Goal: Communication & Community: Participate in discussion

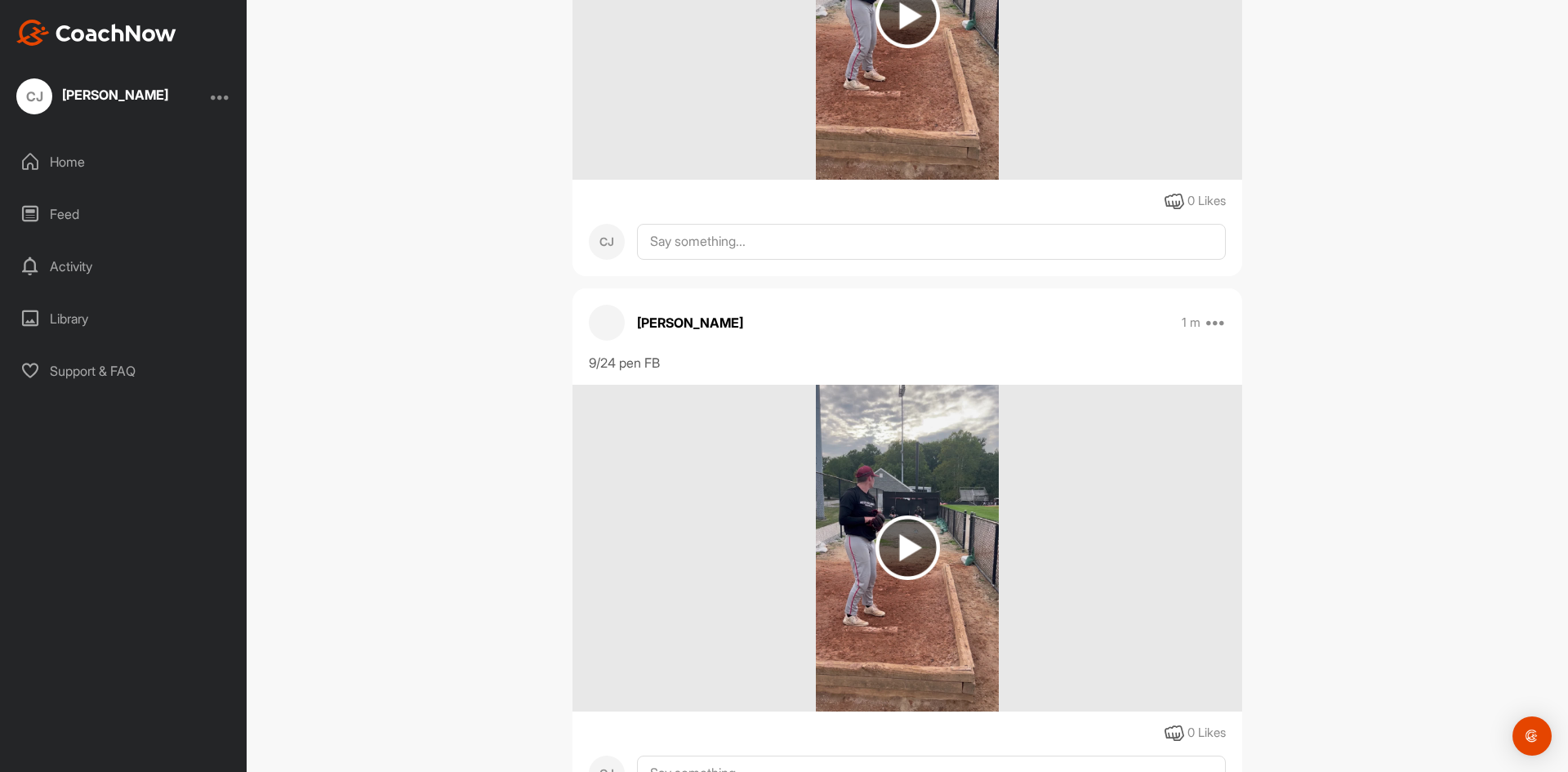
scroll to position [1307, 0]
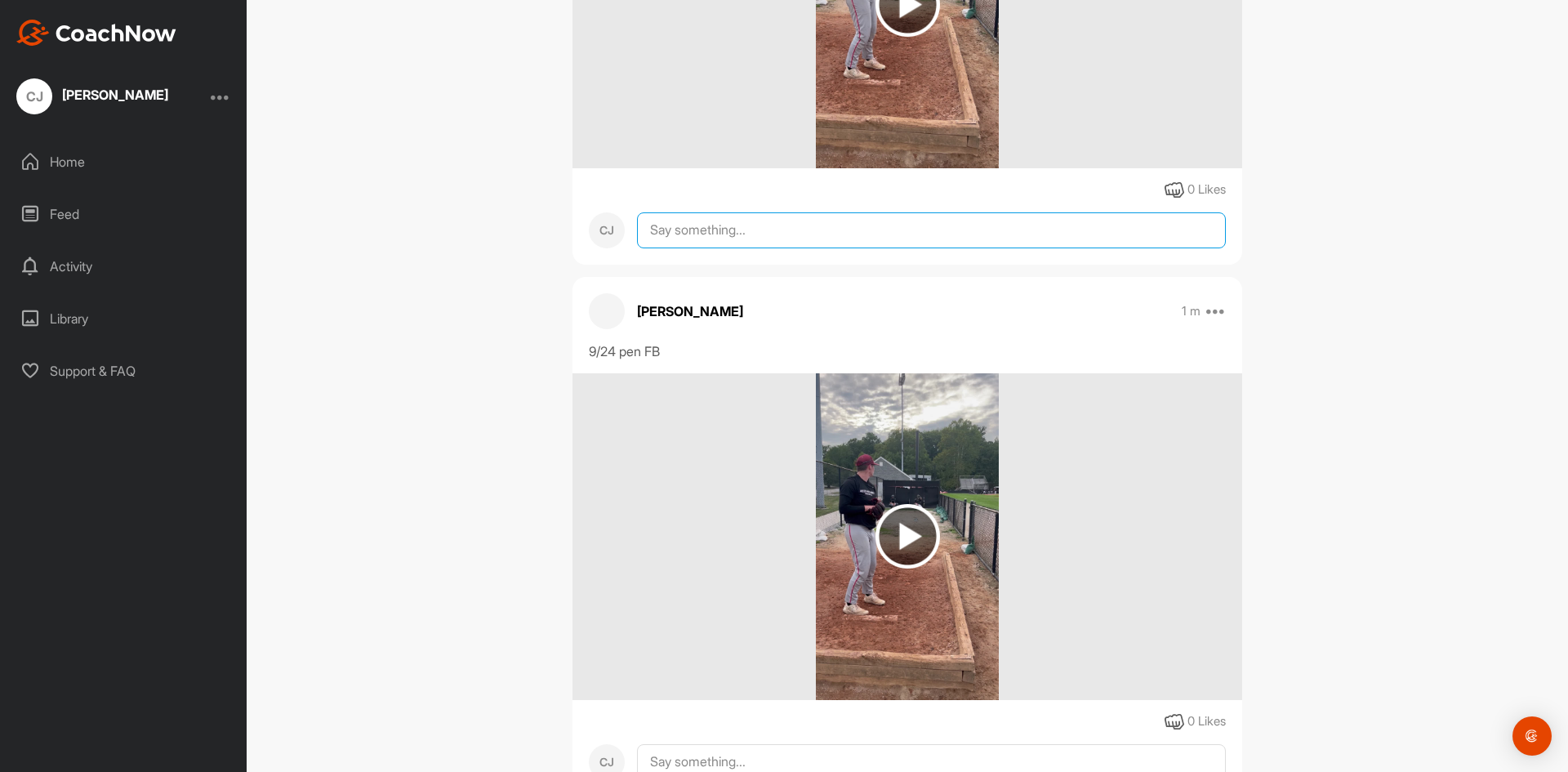
click at [689, 249] on textarea at bounding box center [932, 231] width 589 height 36
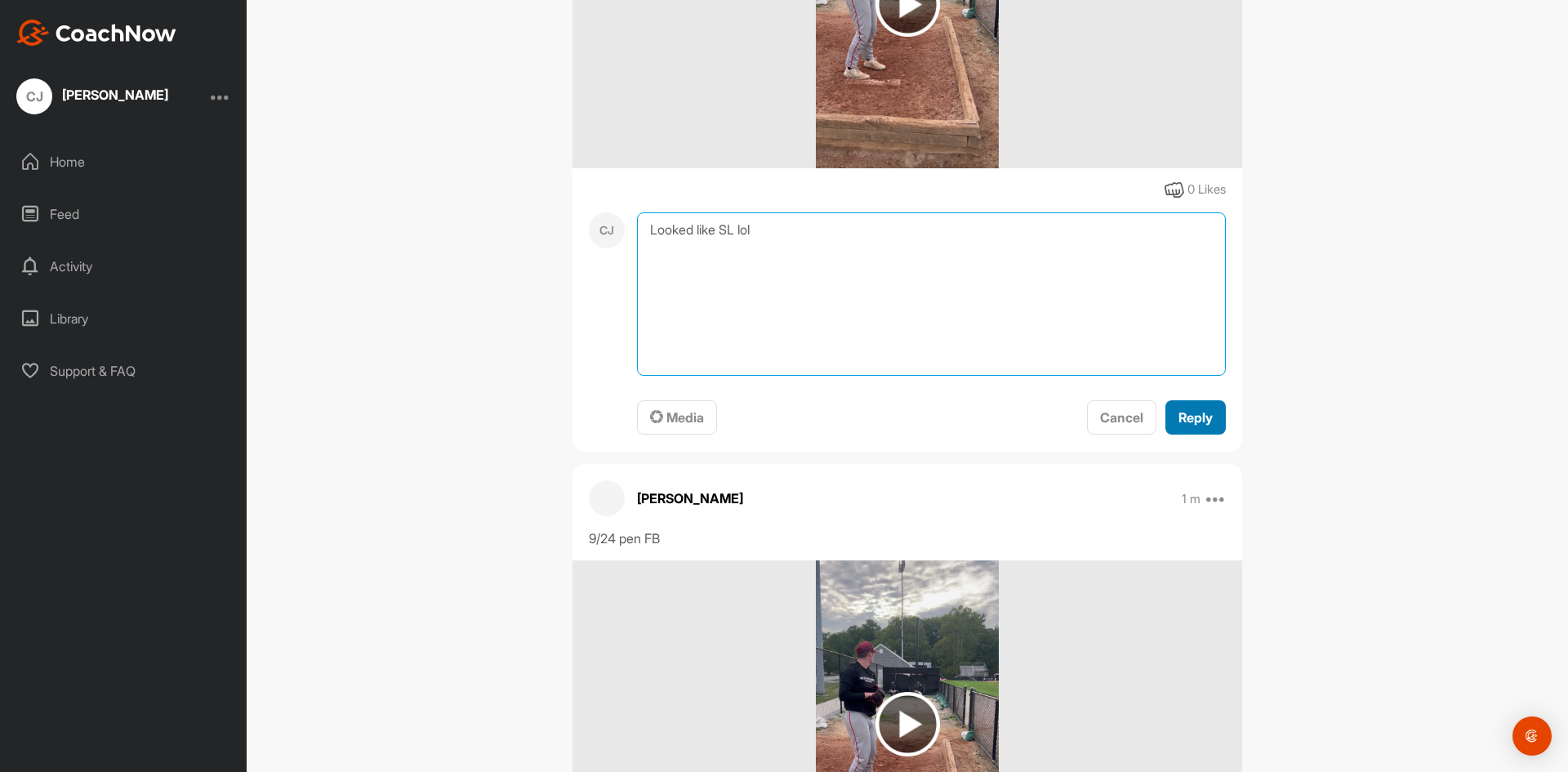
type textarea "Looked like SL lol"
click at [1178, 426] on span "Reply" at bounding box center [1195, 417] width 34 height 16
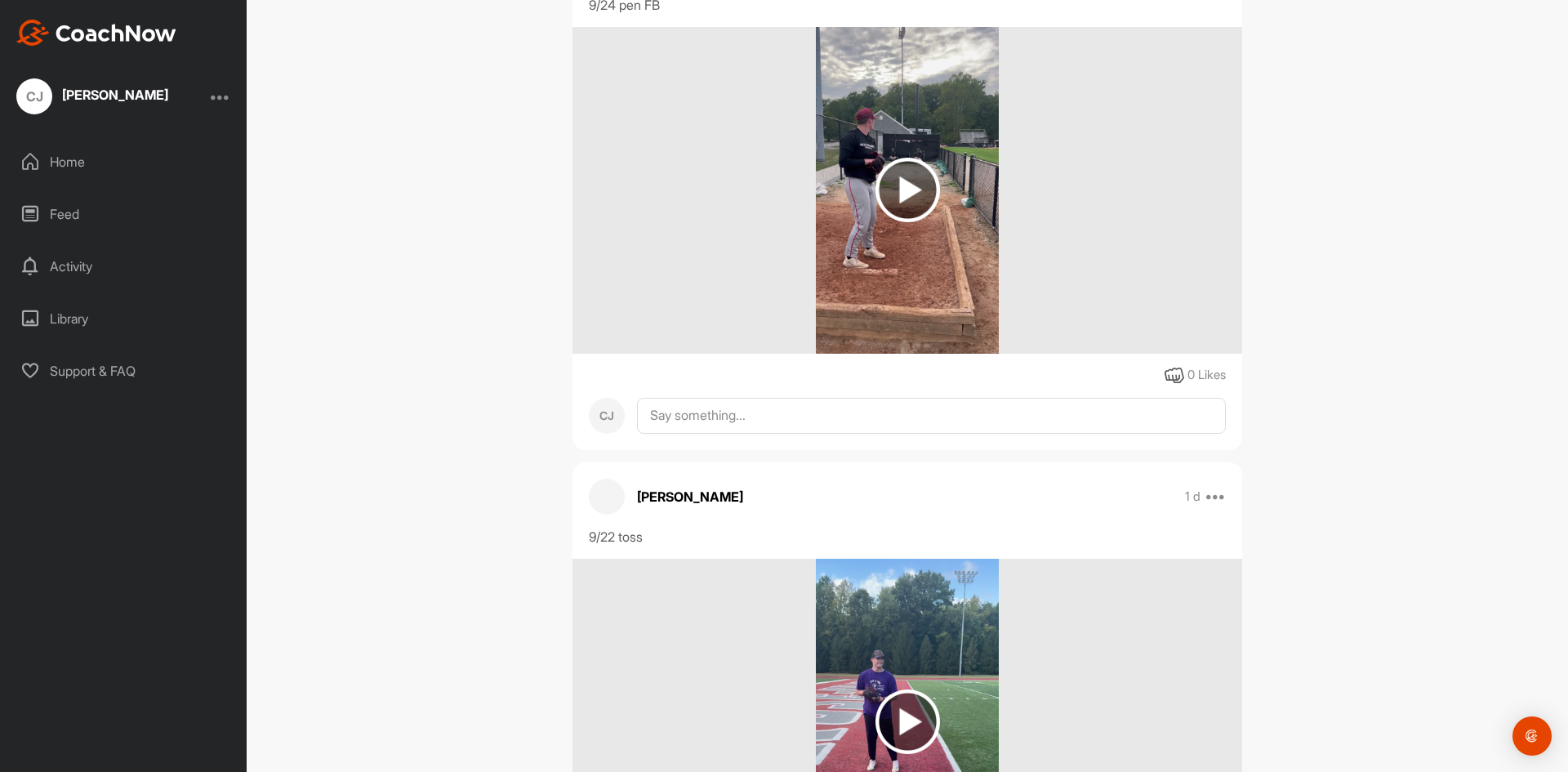
scroll to position [1961, 0]
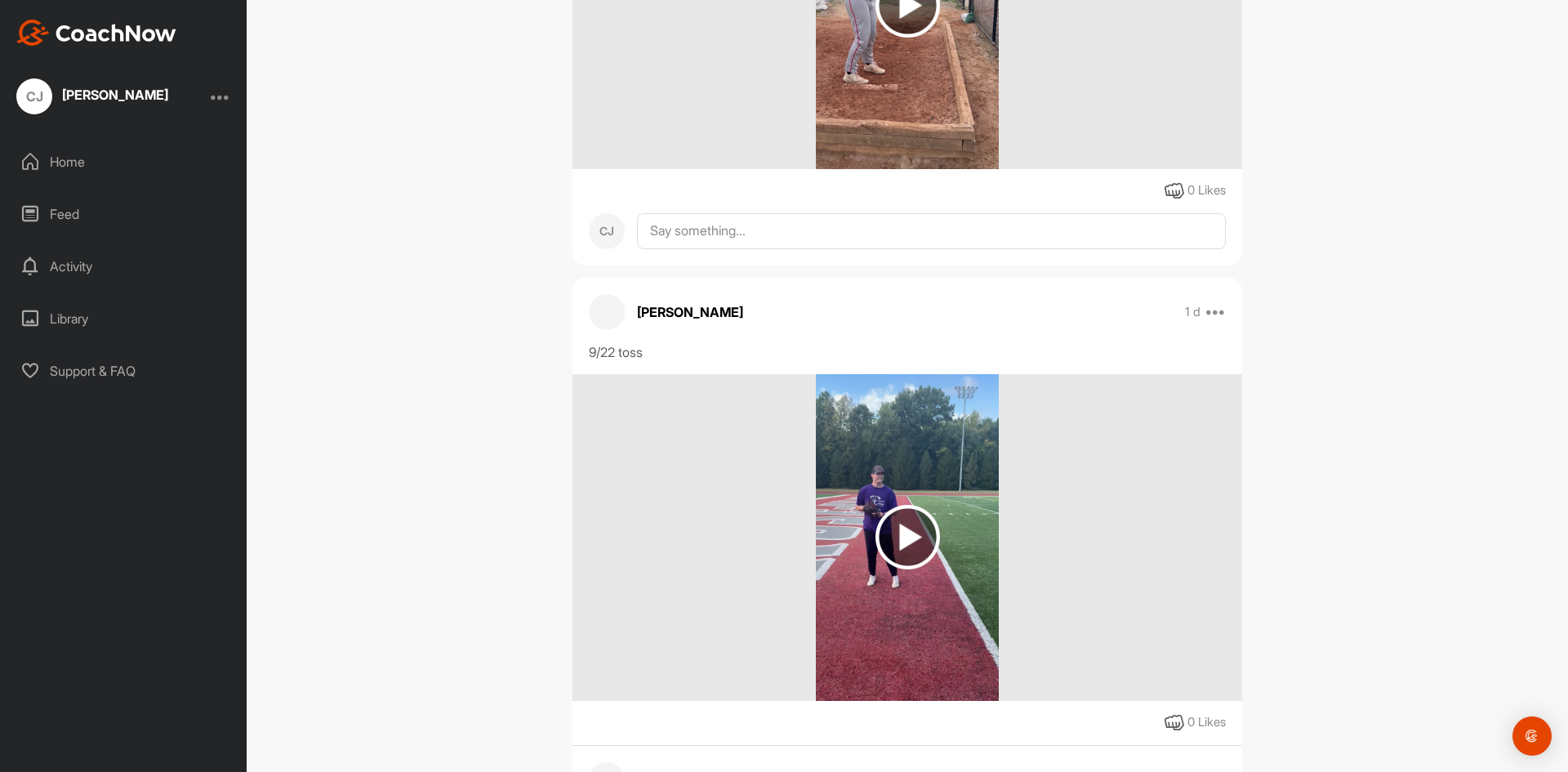
click at [886, 266] on div "[PERSON_NAME] 1 m Edit Edit Tags Pin to top Delete 9/24 pen FB 0 Likes CJ" at bounding box center [907, 6] width 669 height 519
click at [883, 249] on textarea at bounding box center [932, 231] width 589 height 36
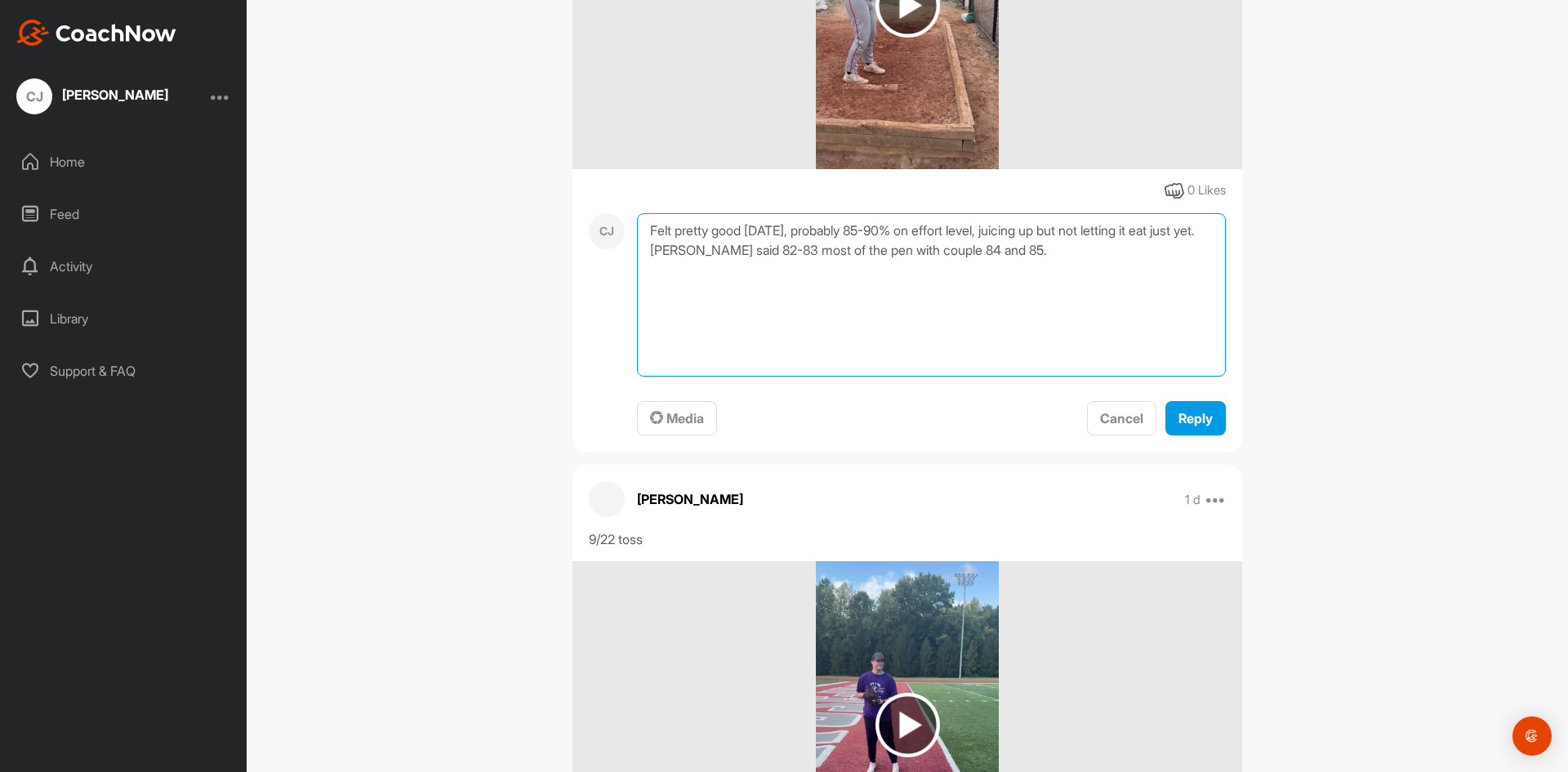
click at [1014, 310] on textarea "Felt pretty good [DATE], probably 85-90% on effort level, juicing up but not le…" at bounding box center [932, 294] width 589 height 163
click at [1048, 303] on textarea "Felt pretty good [DATE], probably 85-90% on effort level, juicing up but not le…" at bounding box center [932, 294] width 589 height 163
click at [1037, 329] on textarea "Felt pretty good [DATE], probably 85-90% on effort level, juicing up but not le…" at bounding box center [932, 294] width 589 height 163
type textarea "Felt pretty good [DATE], probably 85-90% on effort level, juicing up but not le…"
click at [1214, 437] on button "Reply" at bounding box center [1195, 418] width 61 height 35
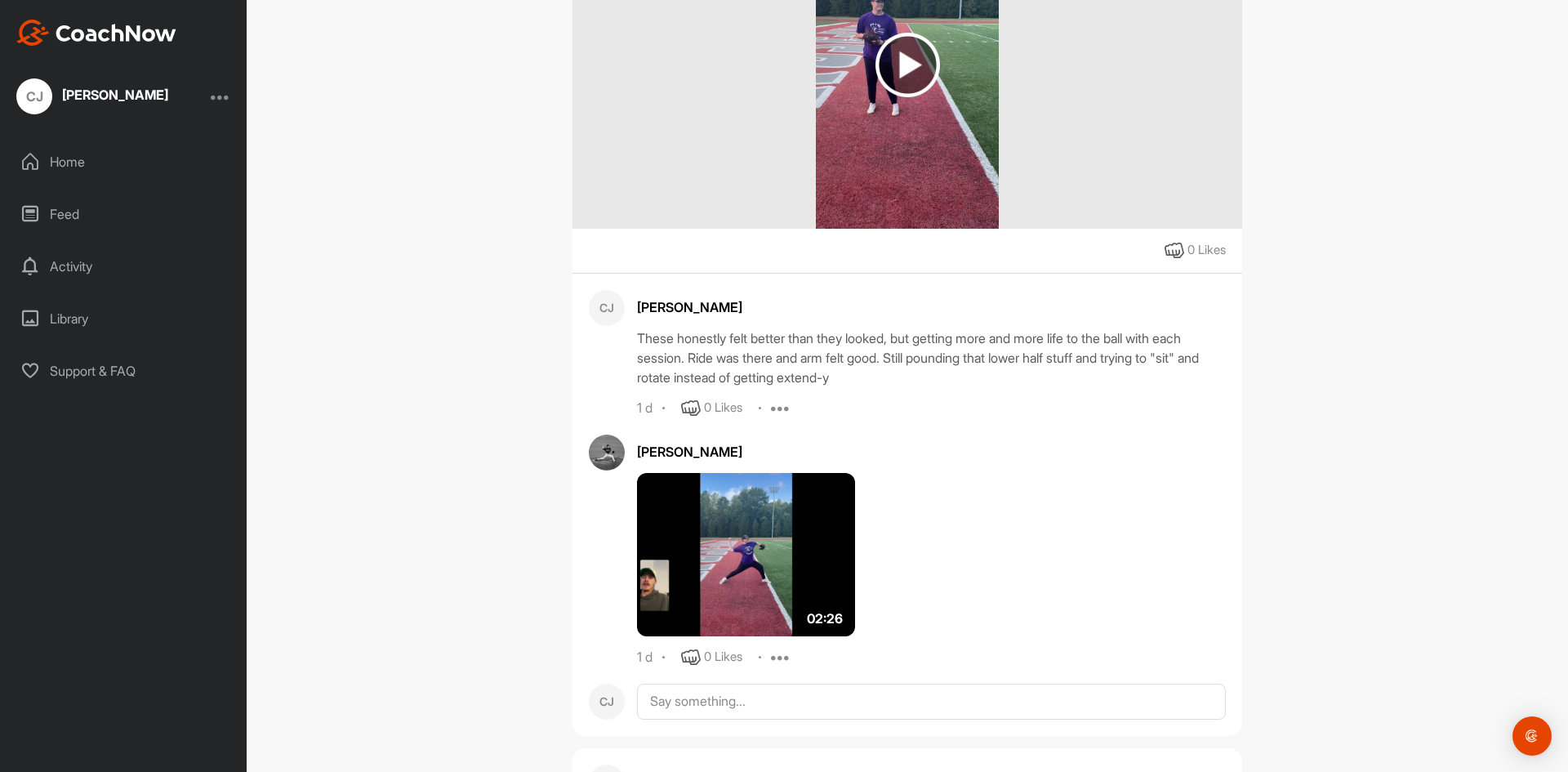
scroll to position [2778, 0]
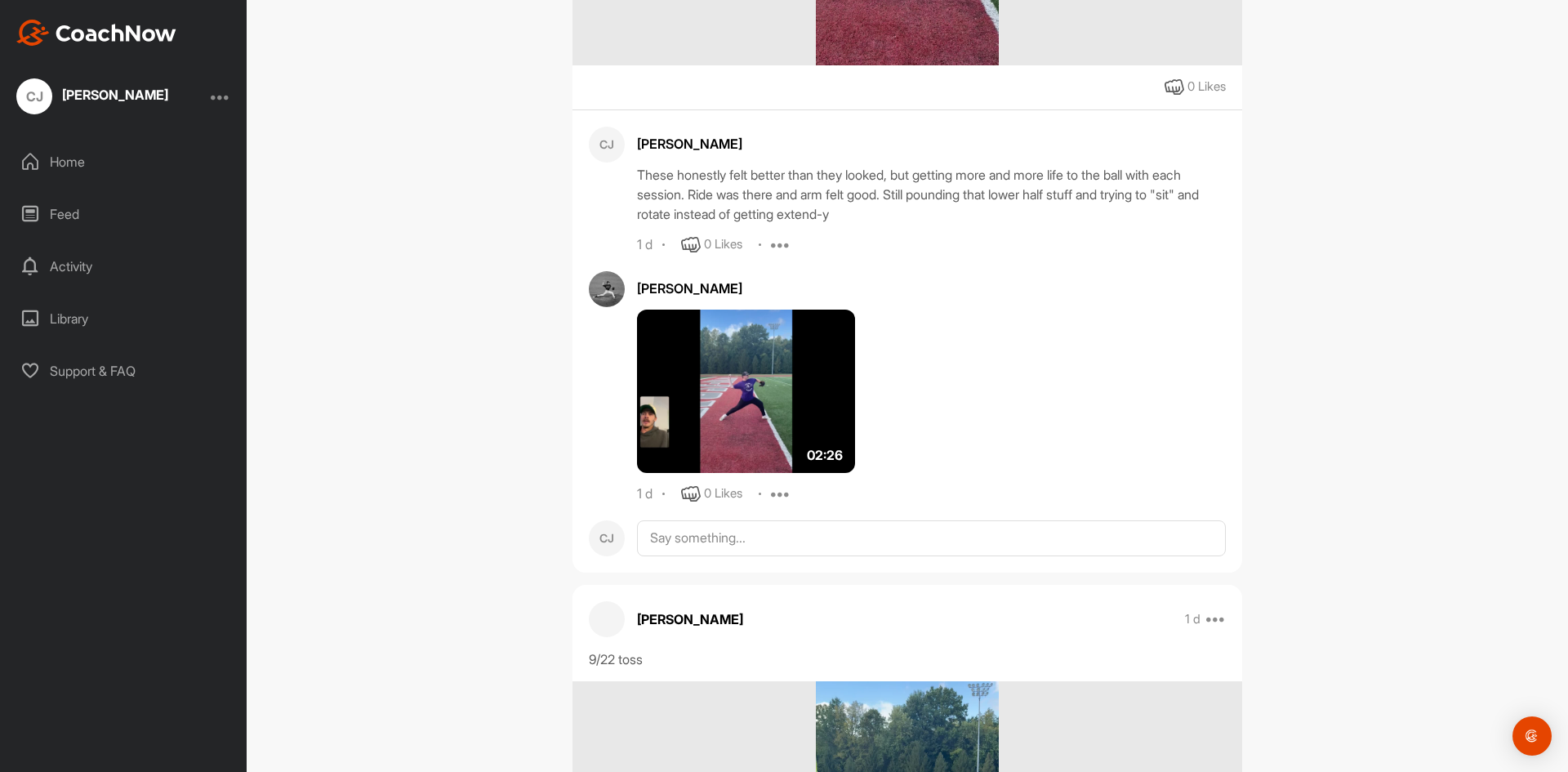
click at [741, 394] on img at bounding box center [746, 391] width 218 height 163
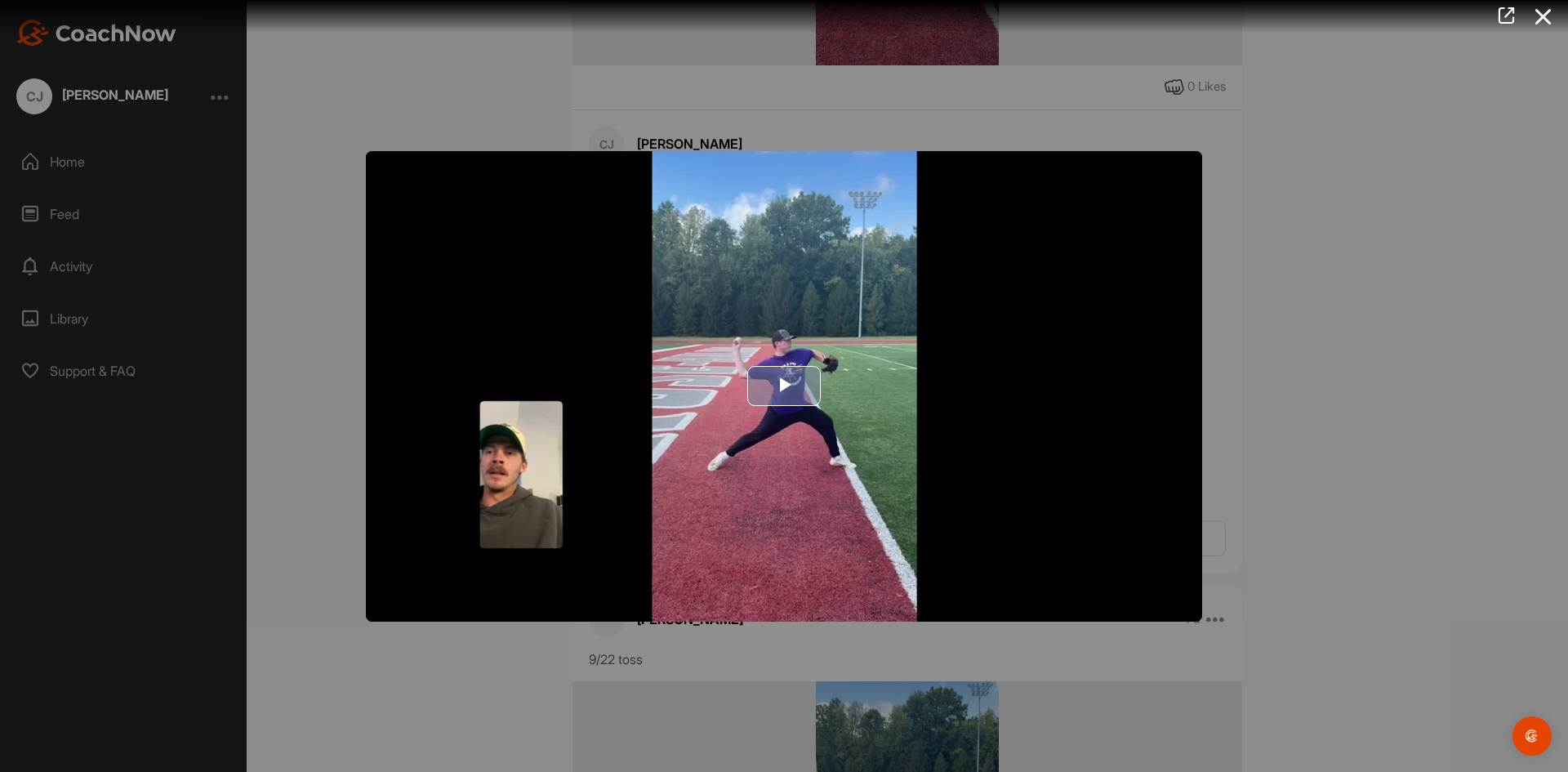
drag, startPoint x: 784, startPoint y: 397, endPoint x: 787, endPoint y: 418, distance: 21.2
click at [784, 386] on span "Video Player" at bounding box center [784, 386] width 0 height 0
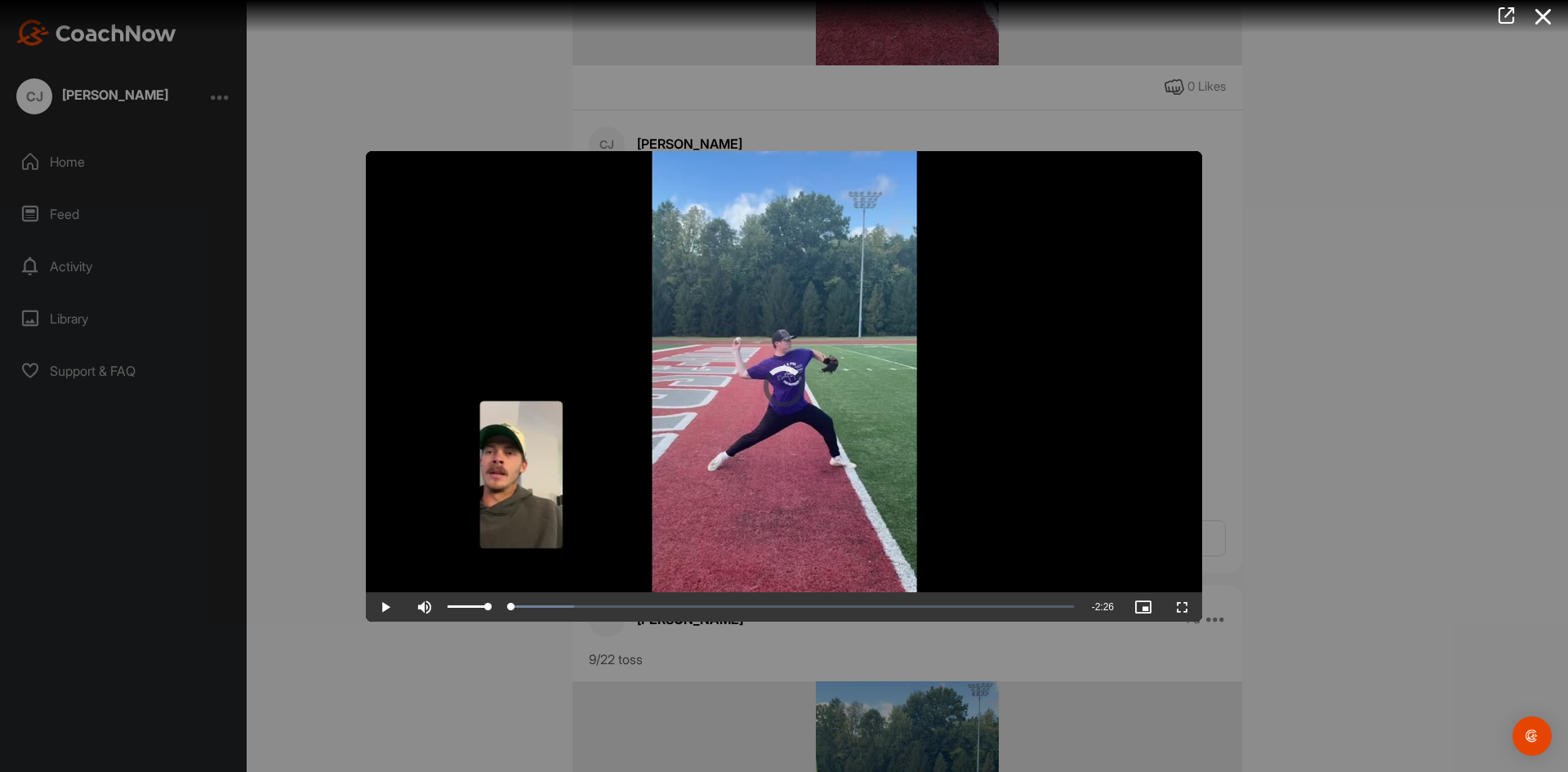
drag, startPoint x: 433, startPoint y: 612, endPoint x: 423, endPoint y: 612, distance: 10.0
click at [423, 612] on div "Play Skip Backward Skip Forward Mute Current Time 0:00 / Duration 2:26 Loaded :…" at bounding box center [784, 607] width 836 height 30
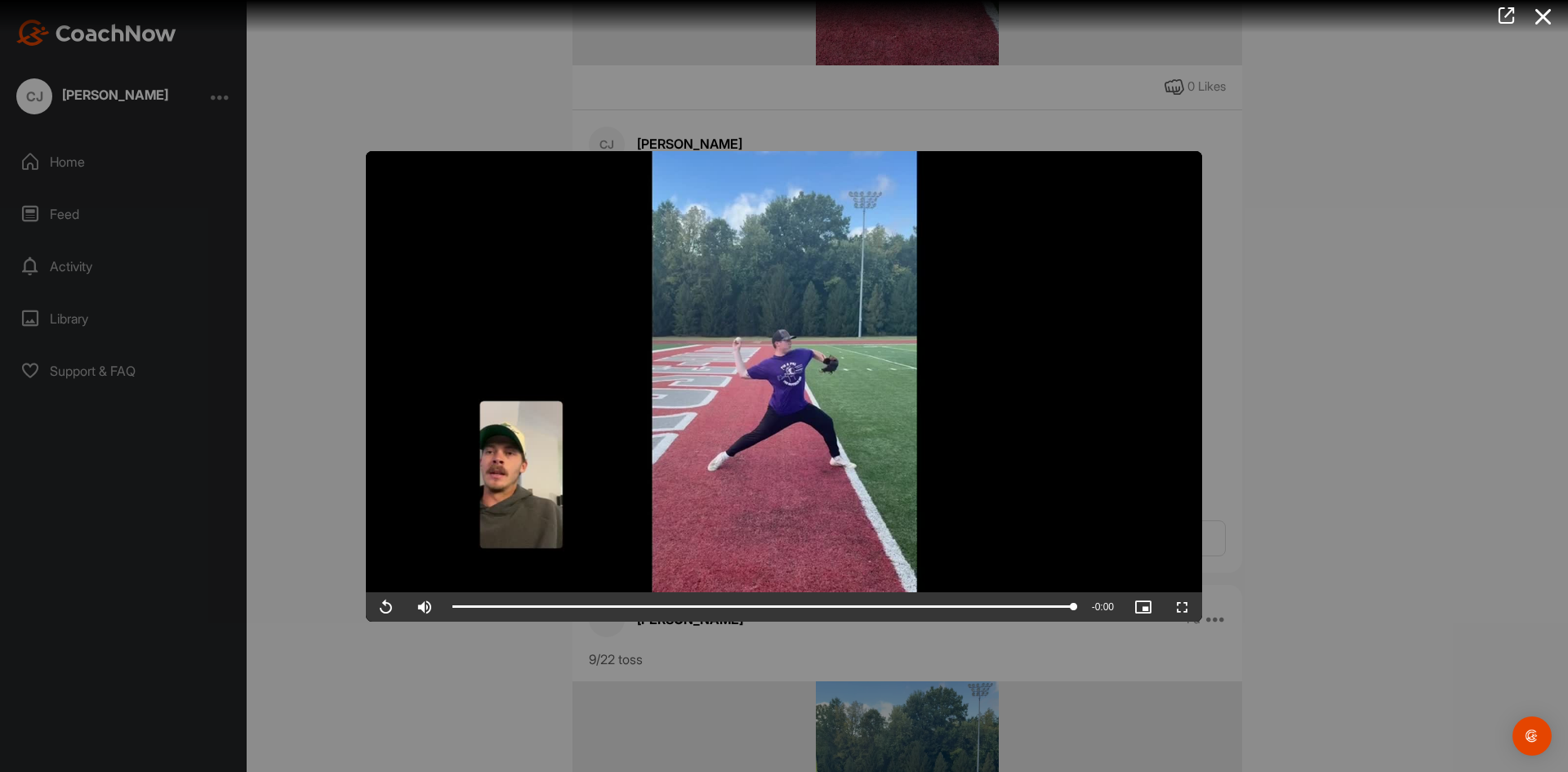
drag, startPoint x: 1214, startPoint y: 495, endPoint x: 1204, endPoint y: 520, distance: 26.9
click at [1216, 496] on div at bounding box center [784, 386] width 1568 height 772
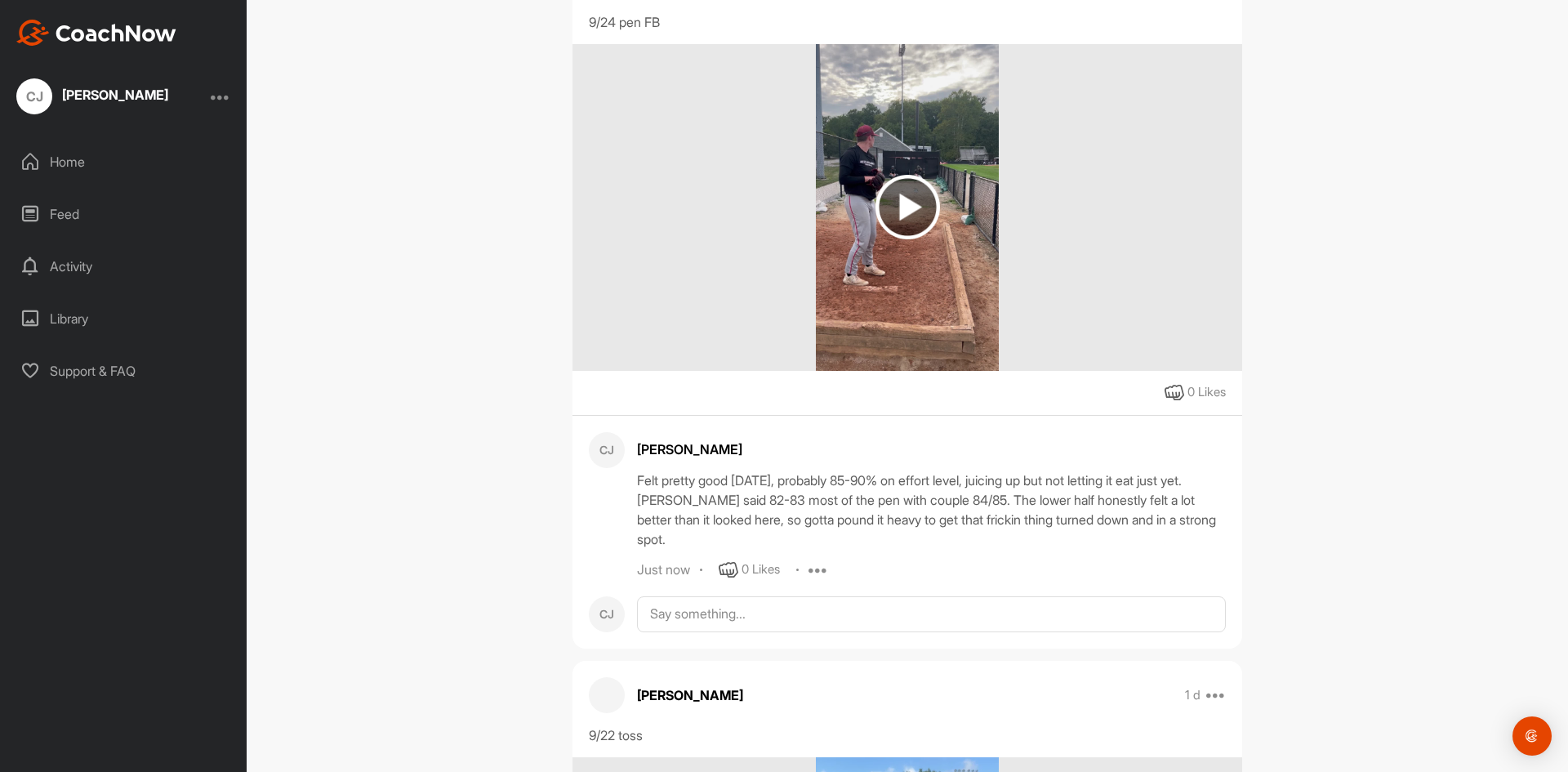
scroll to position [1798, 0]
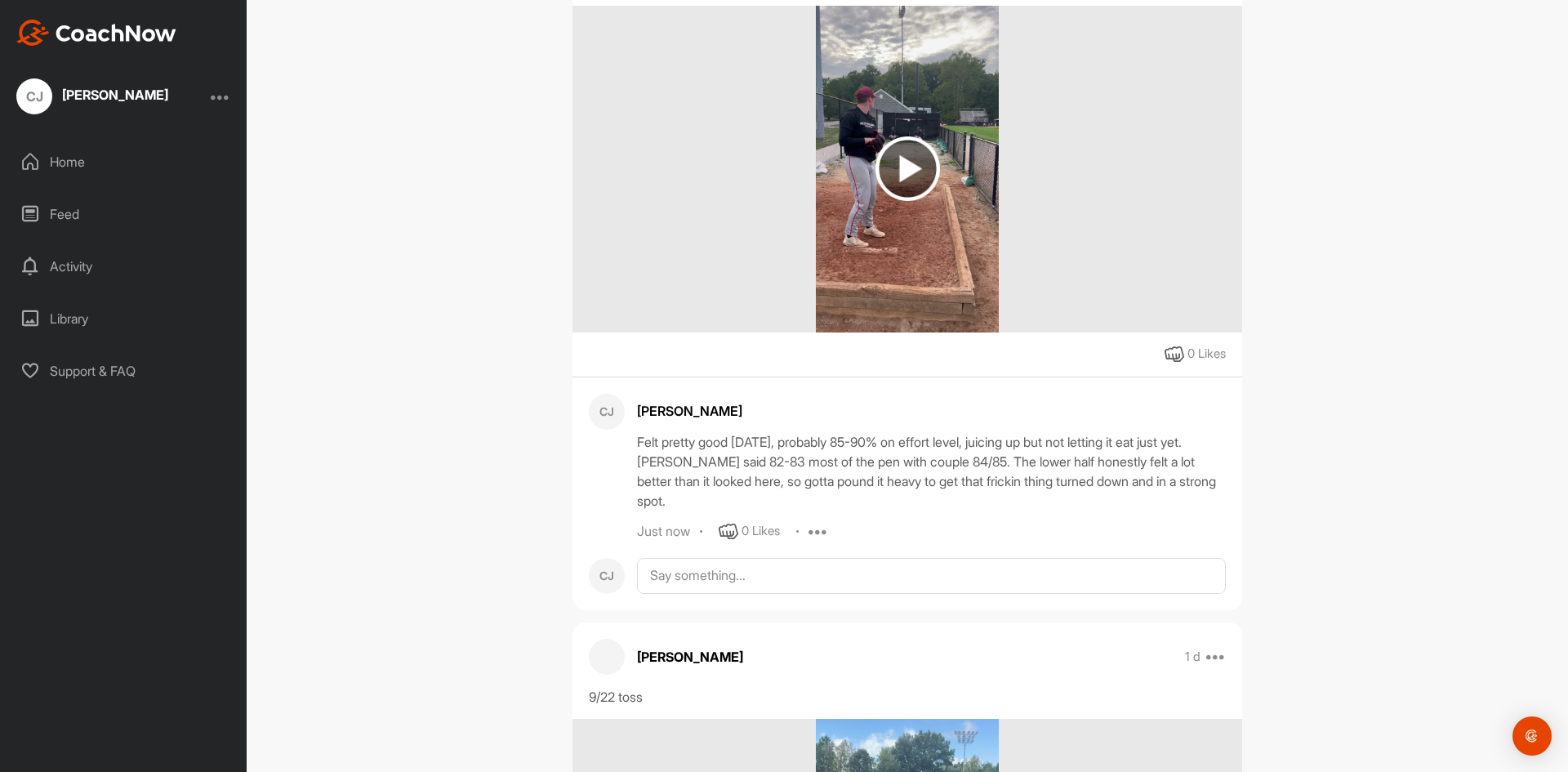
click at [964, 332] on img at bounding box center [907, 169] width 184 height 326
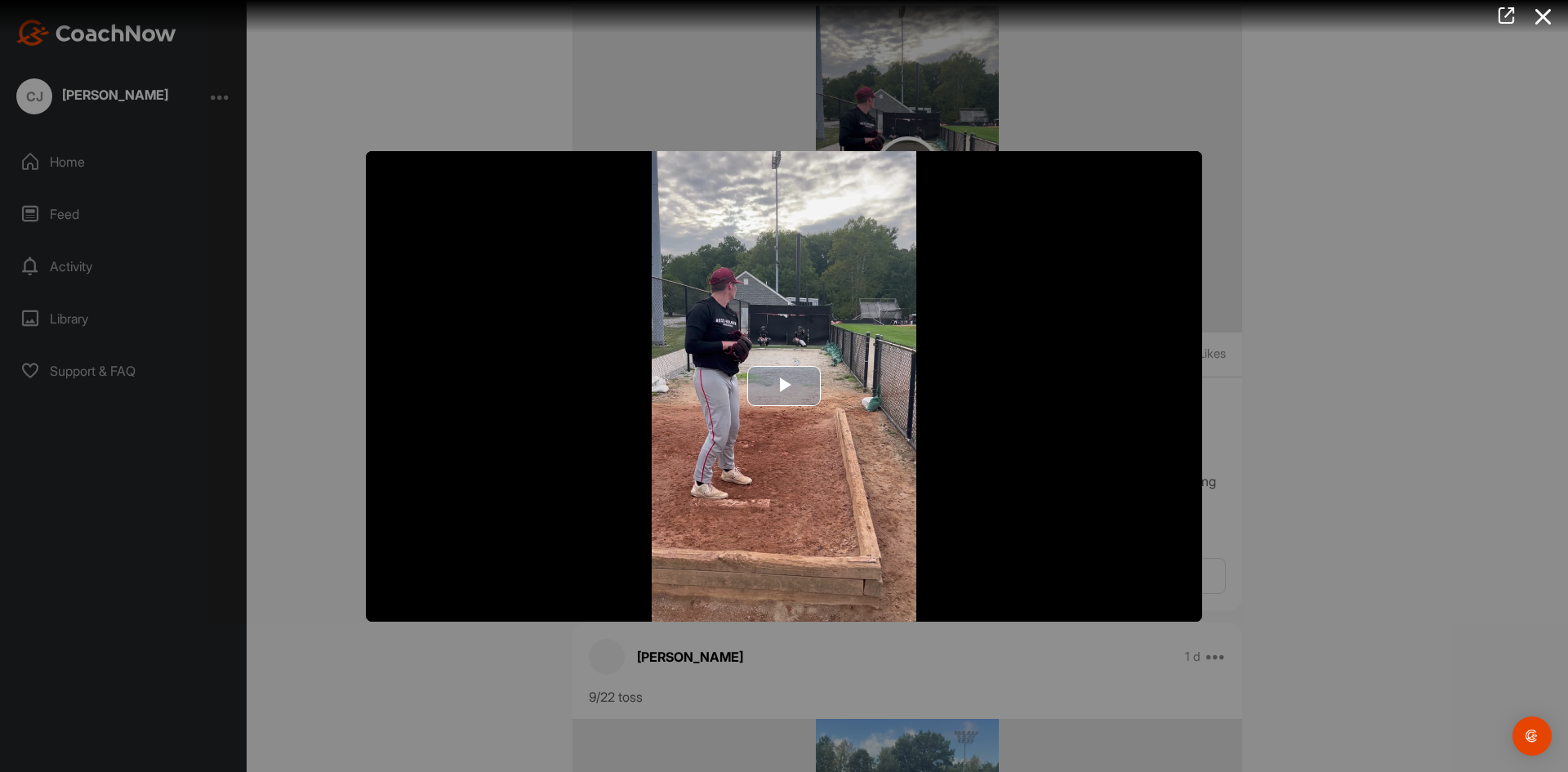
click at [784, 386] on span "Video Player" at bounding box center [784, 386] width 0 height 0
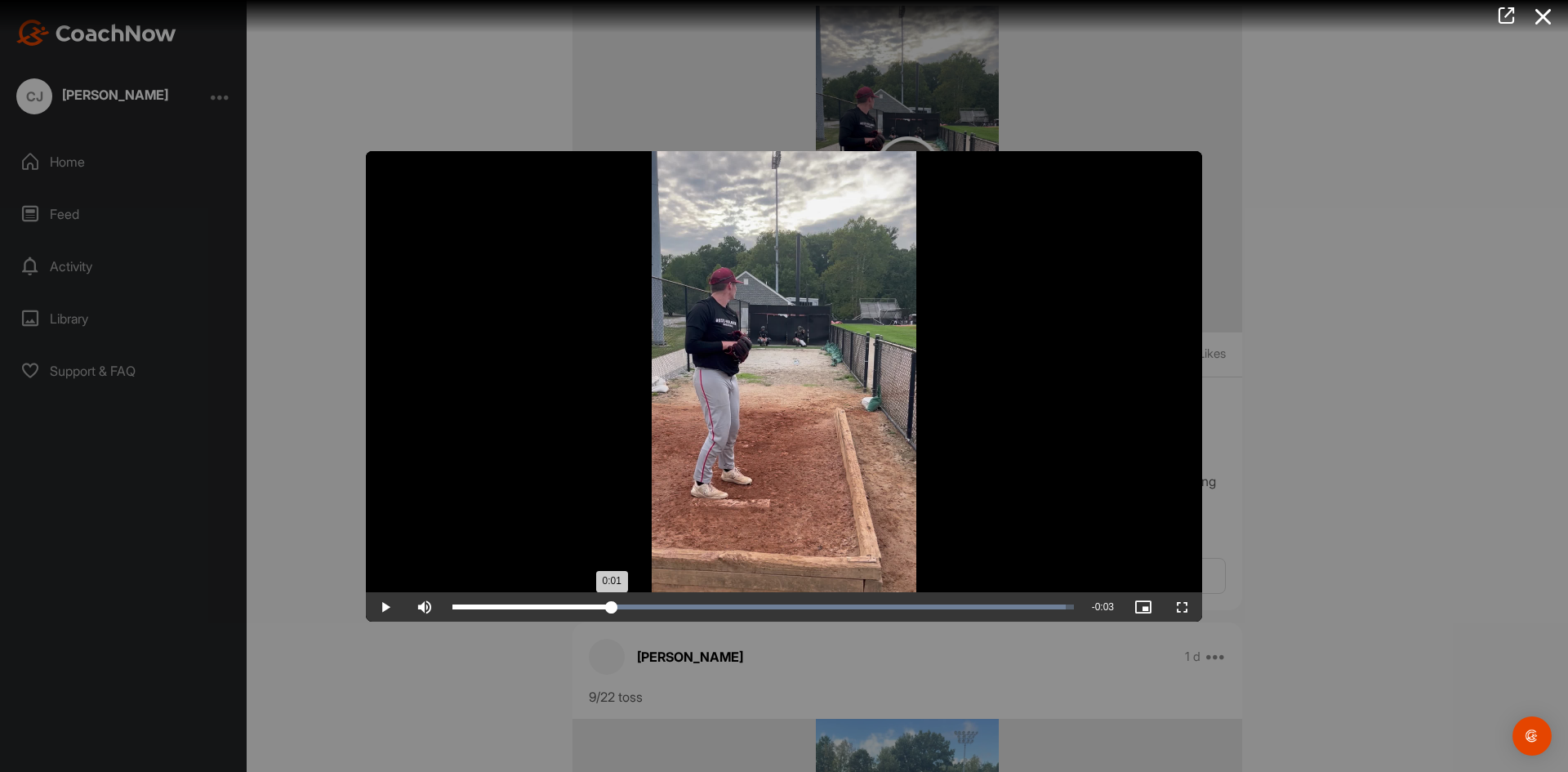
click at [610, 605] on div "0:01" at bounding box center [532, 607] width 159 height 5
drag, startPoint x: 918, startPoint y: 594, endPoint x: 824, endPoint y: 620, distance: 97.5
click at [824, 620] on div "Loaded : 100.00% 0:02 0:02" at bounding box center [763, 607] width 637 height 30
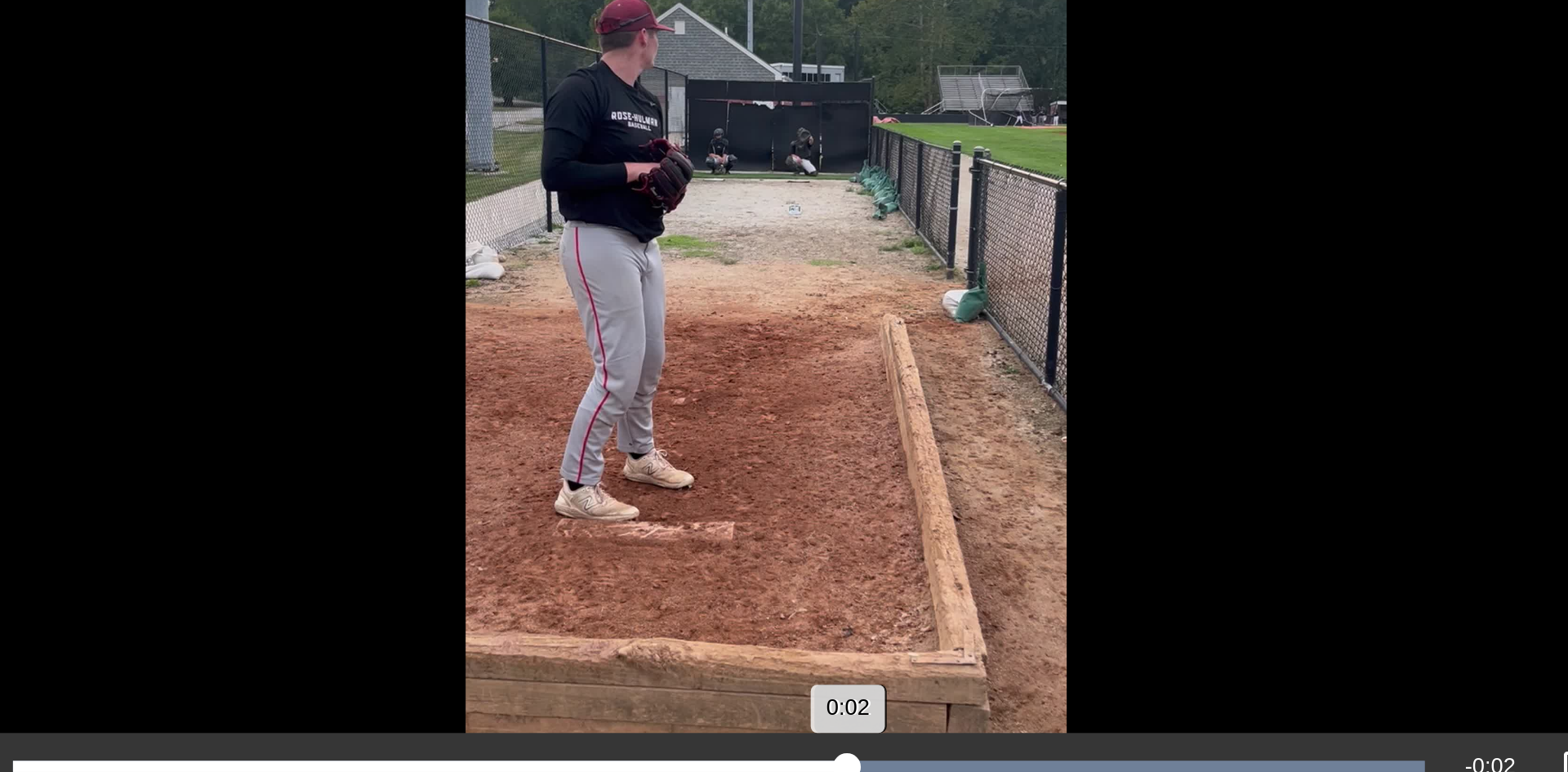
drag, startPoint x: 1025, startPoint y: 607, endPoint x: 819, endPoint y: 601, distance: 206.1
click at [819, 605] on div "0:02" at bounding box center [636, 607] width 368 height 5
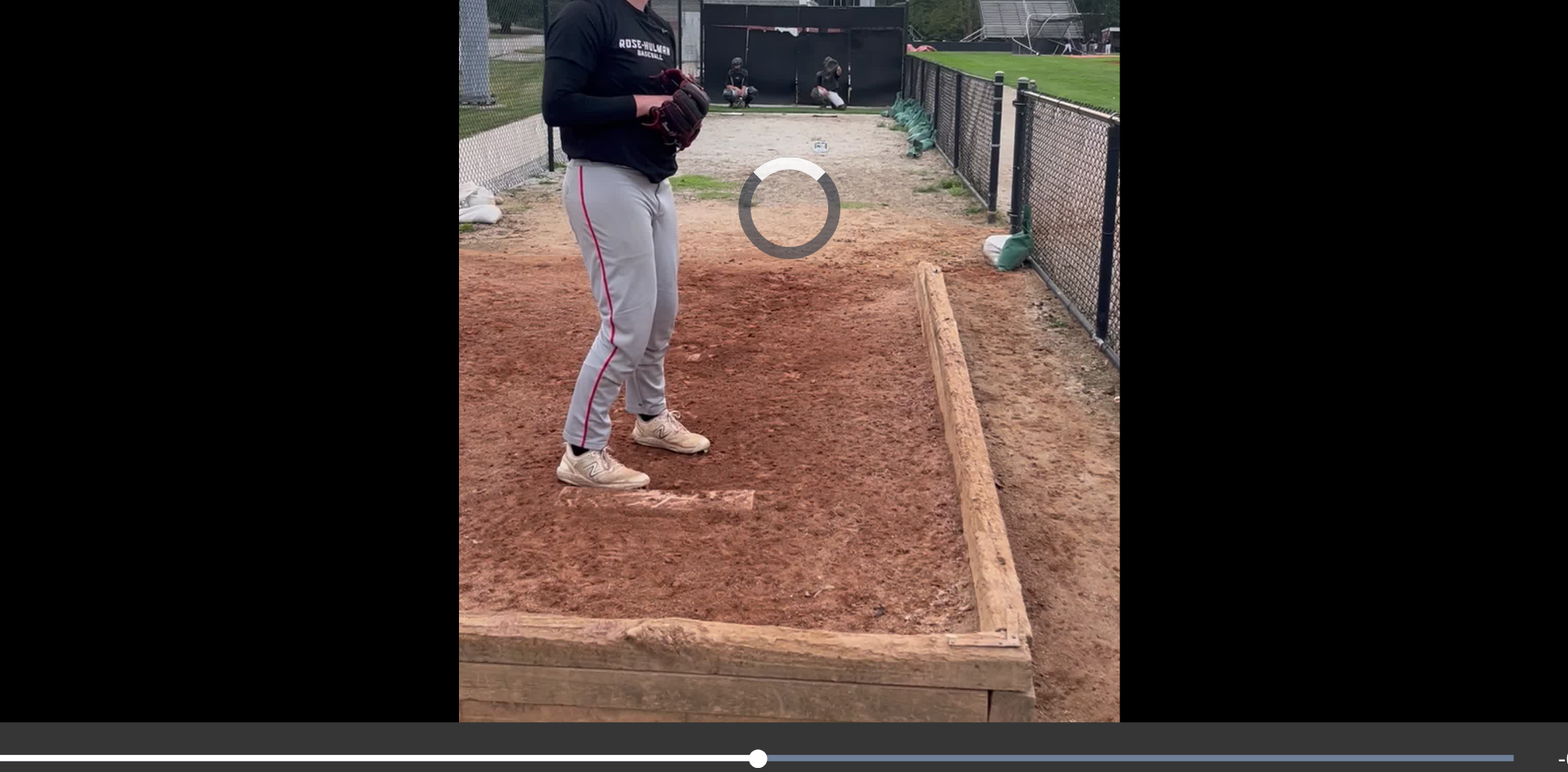
drag, startPoint x: 828, startPoint y: 600, endPoint x: 772, endPoint y: 549, distance: 75.7
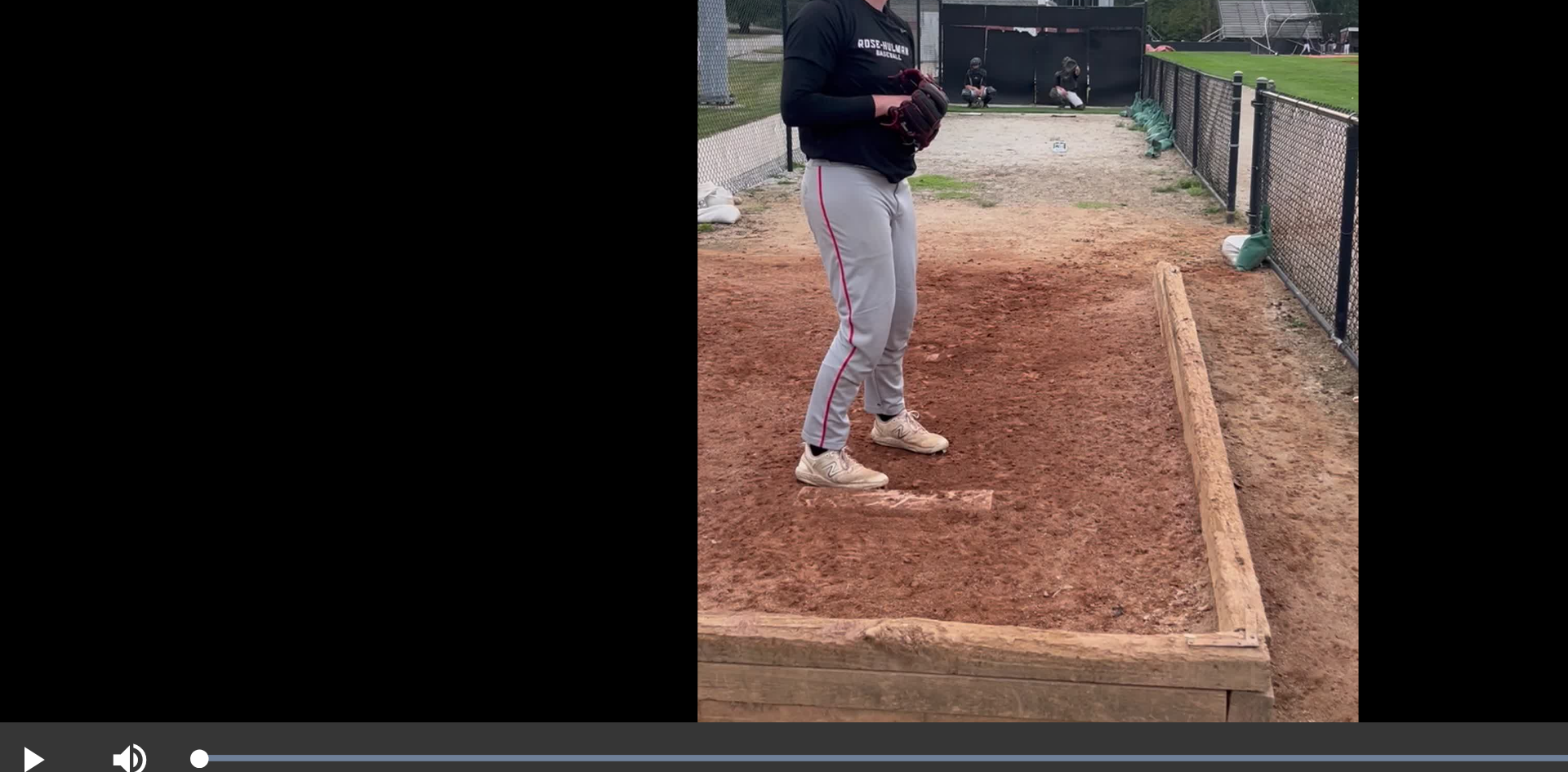
drag, startPoint x: 655, startPoint y: 605, endPoint x: 413, endPoint y: 588, distance: 242.6
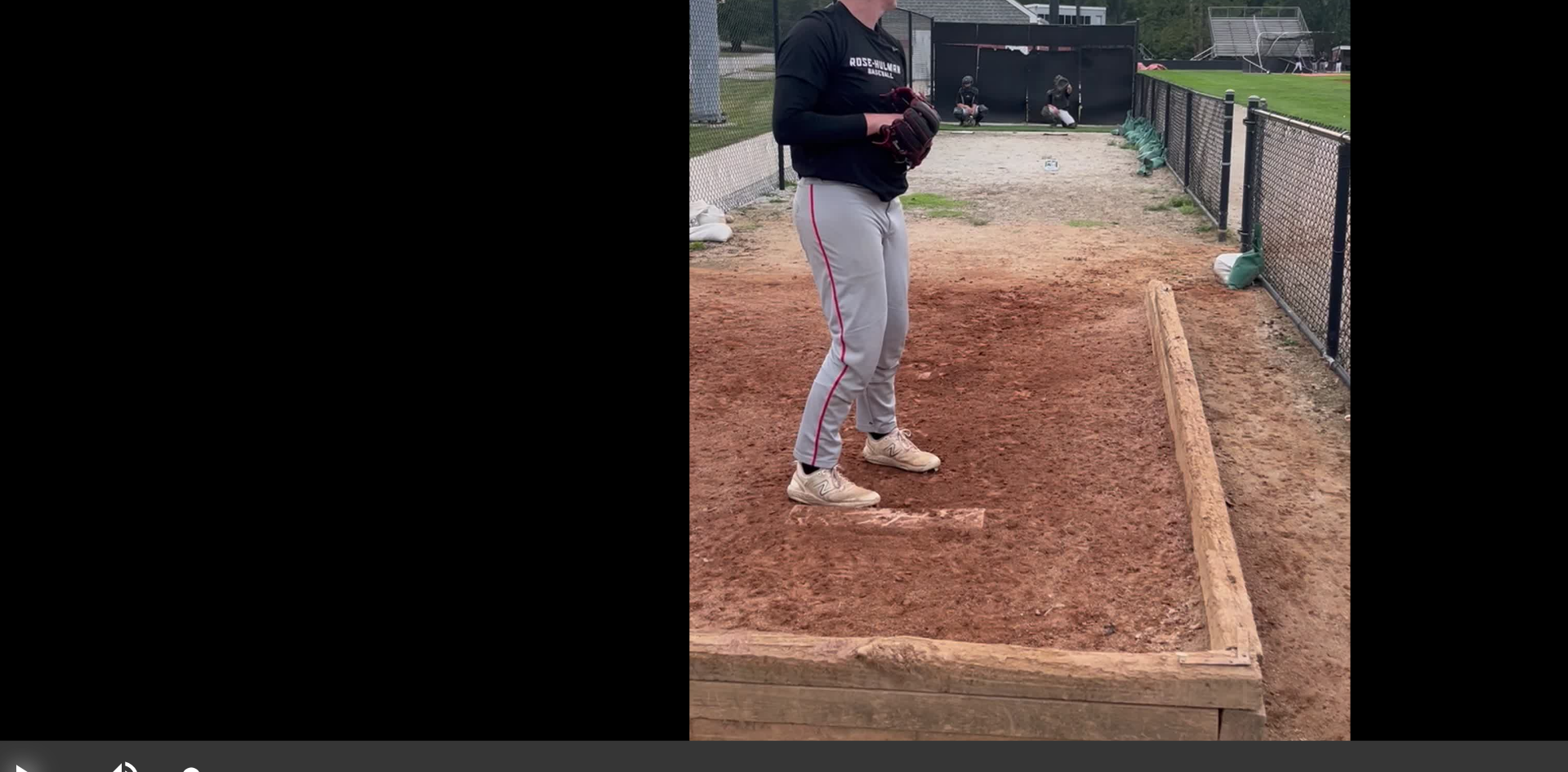
click at [387, 607] on span "Video Player" at bounding box center [385, 607] width 39 height 0
